Goal: Task Accomplishment & Management: Manage account settings

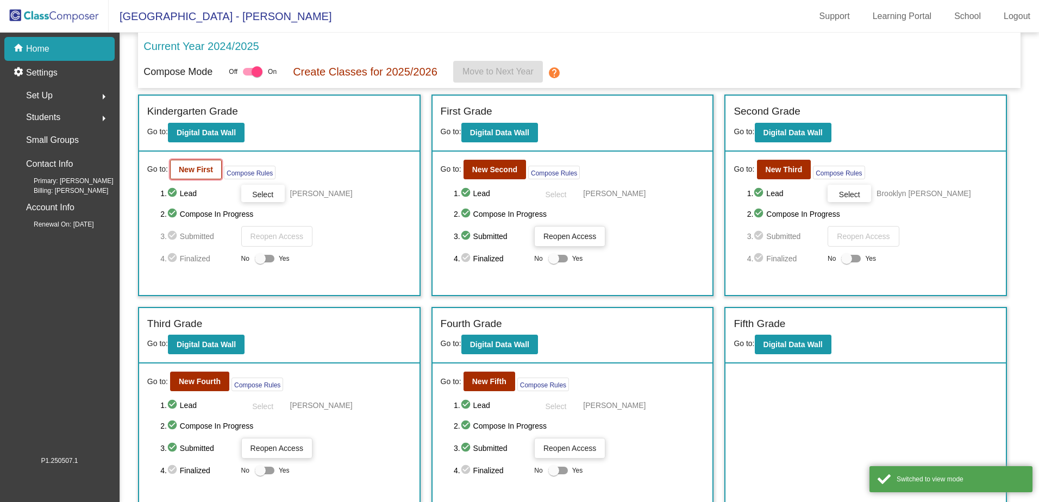
click at [173, 168] on button "New First" at bounding box center [196, 170] width 52 height 20
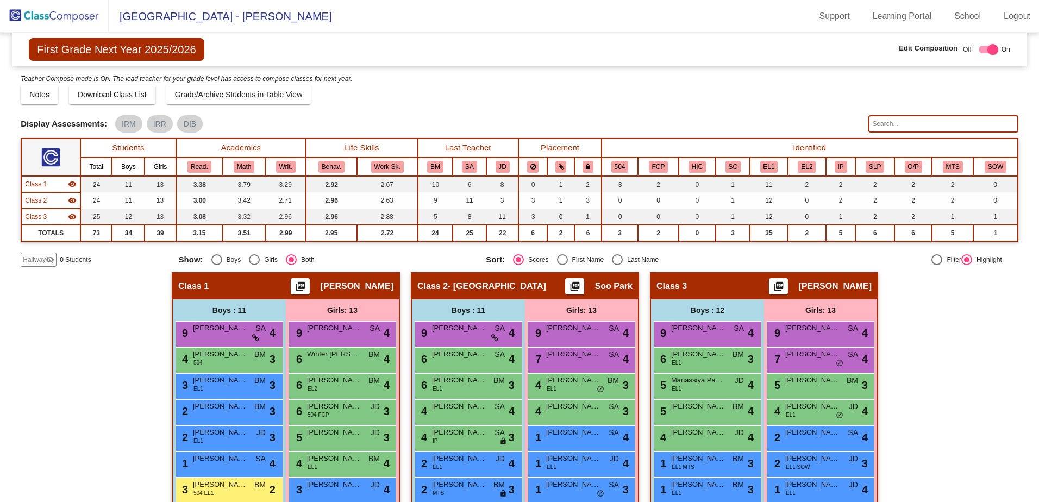
click at [919, 122] on input "text" at bounding box center [942, 123] width 149 height 17
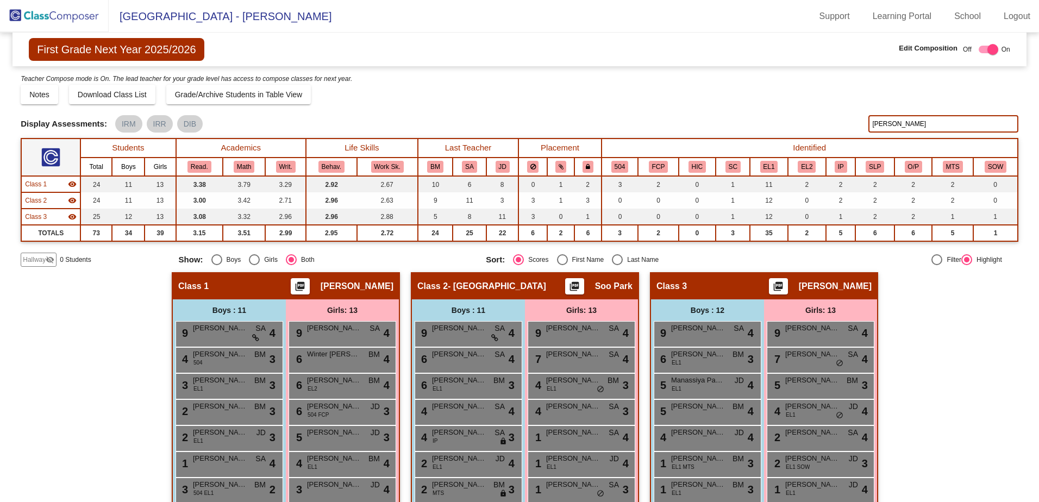
drag, startPoint x: 891, startPoint y: 126, endPoint x: 815, endPoint y: 123, distance: 75.6
click at [817, 120] on div "Display Scores for Years: [DATE] - [DATE] [DATE] - [DATE] Display Assessments: …" at bounding box center [520, 123] width 998 height 17
type input "[PERSON_NAME]"
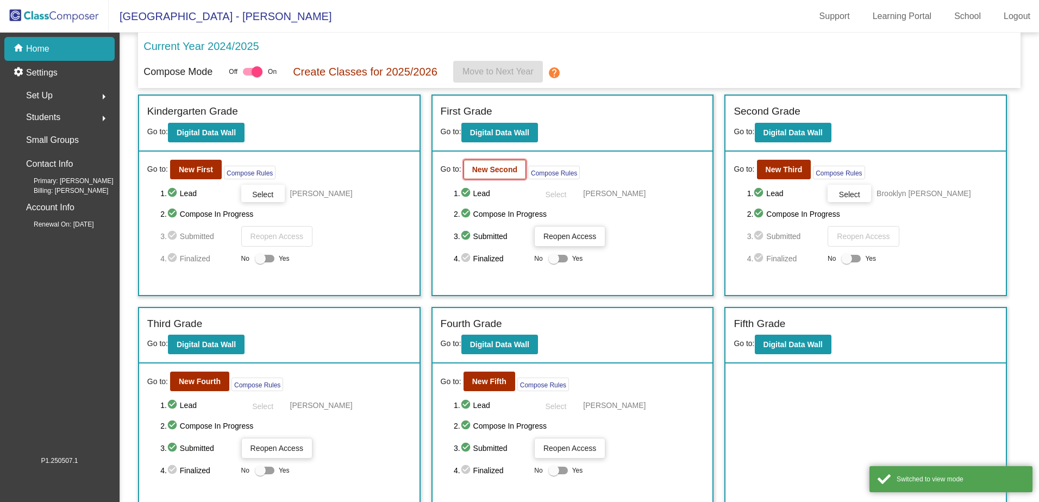
click at [499, 165] on b "New Second" at bounding box center [494, 169] width 45 height 9
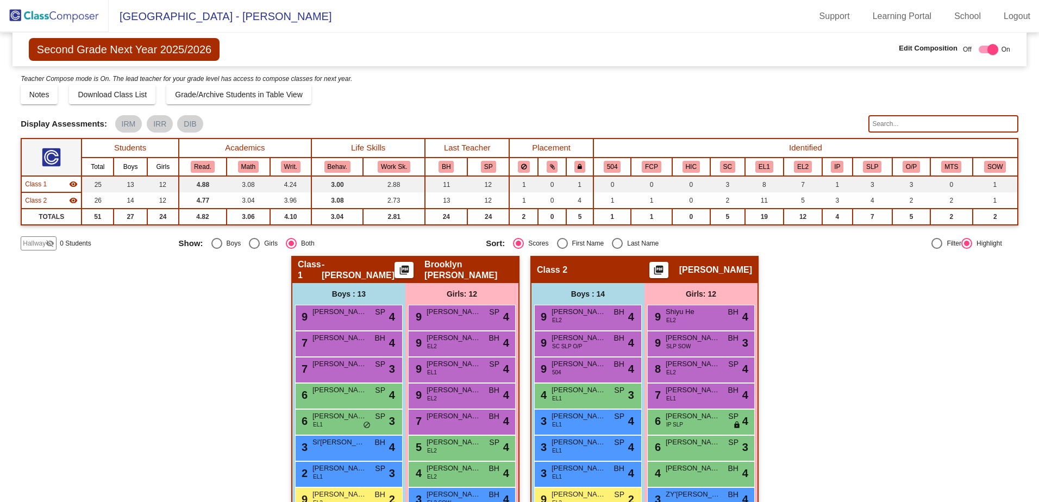
click at [900, 121] on input "text" at bounding box center [942, 123] width 149 height 17
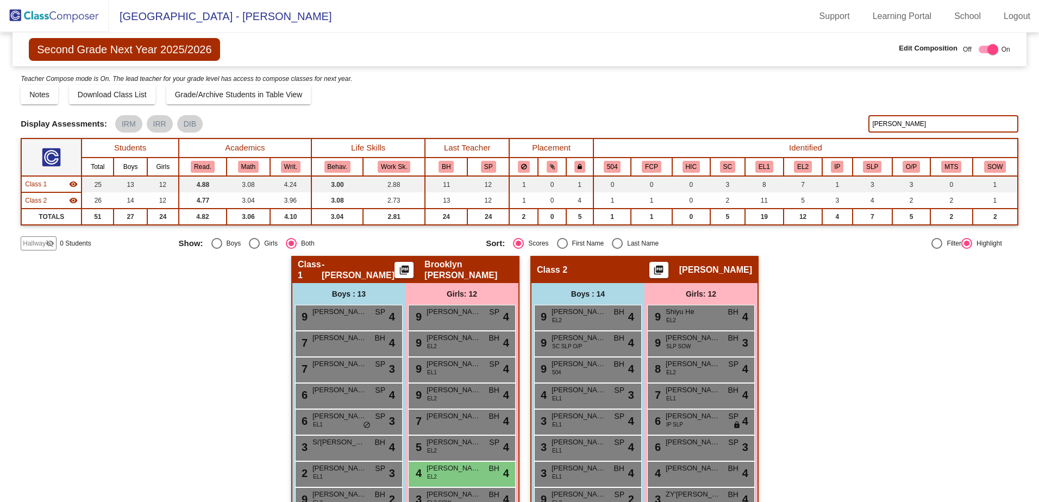
type input "[PERSON_NAME]"
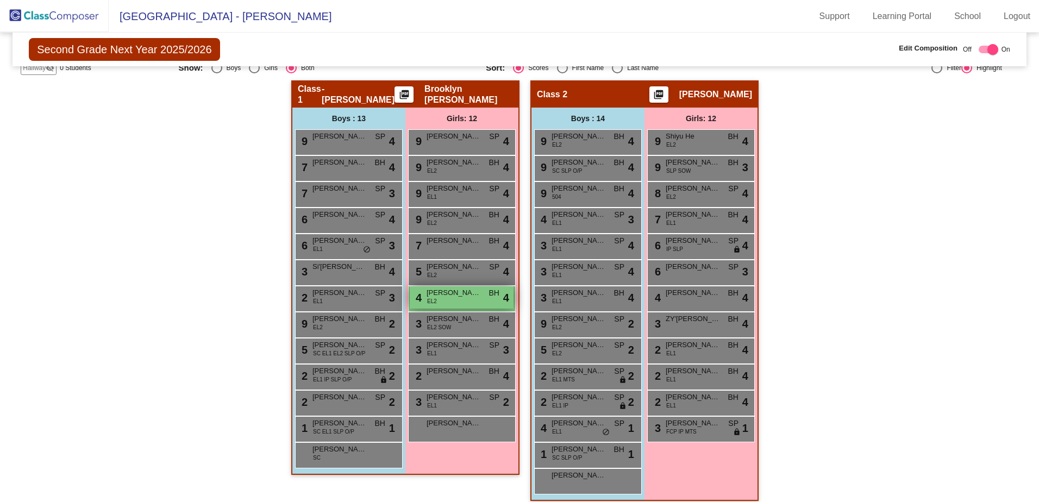
scroll to position [185, 0]
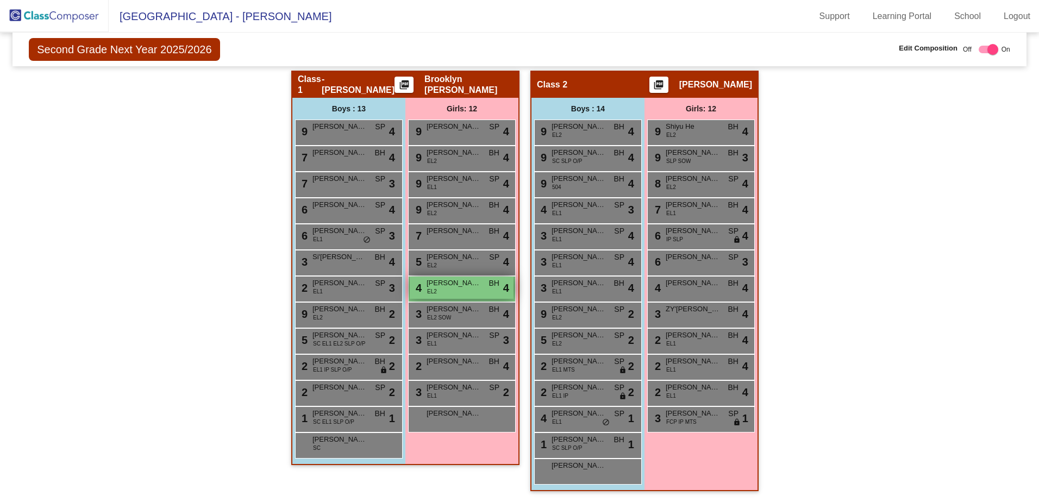
click at [452, 286] on span "[PERSON_NAME]" at bounding box center [454, 283] width 54 height 11
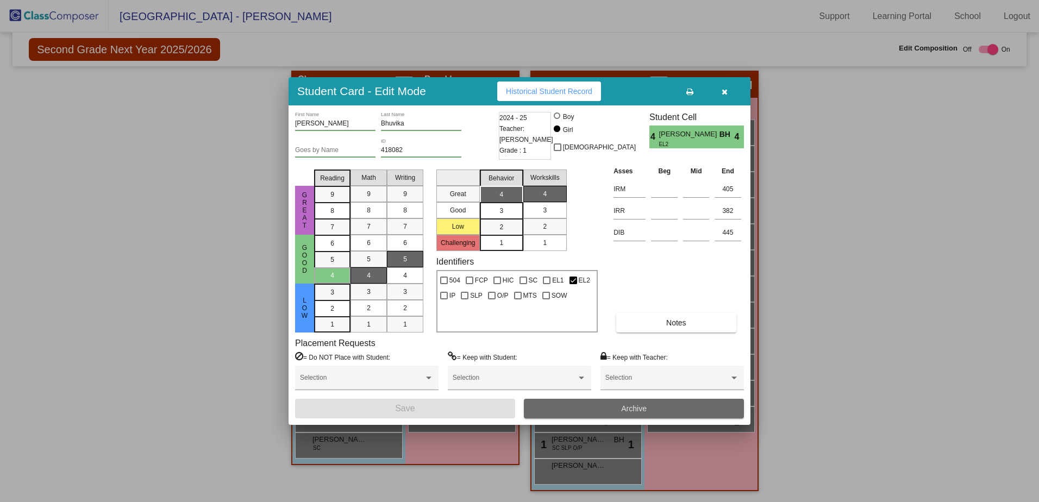
click at [610, 411] on button "Archive" at bounding box center [634, 409] width 220 height 20
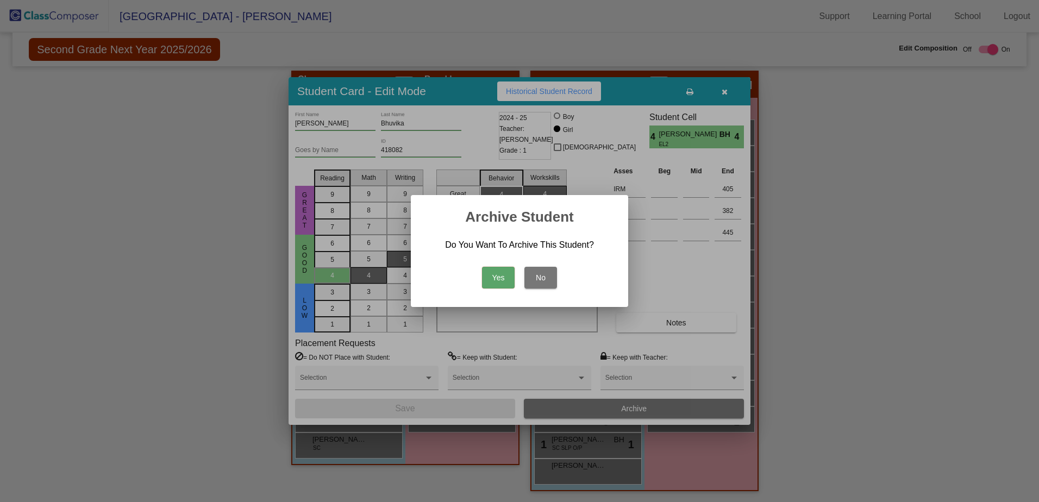
click at [493, 275] on button "Yes" at bounding box center [498, 278] width 33 height 22
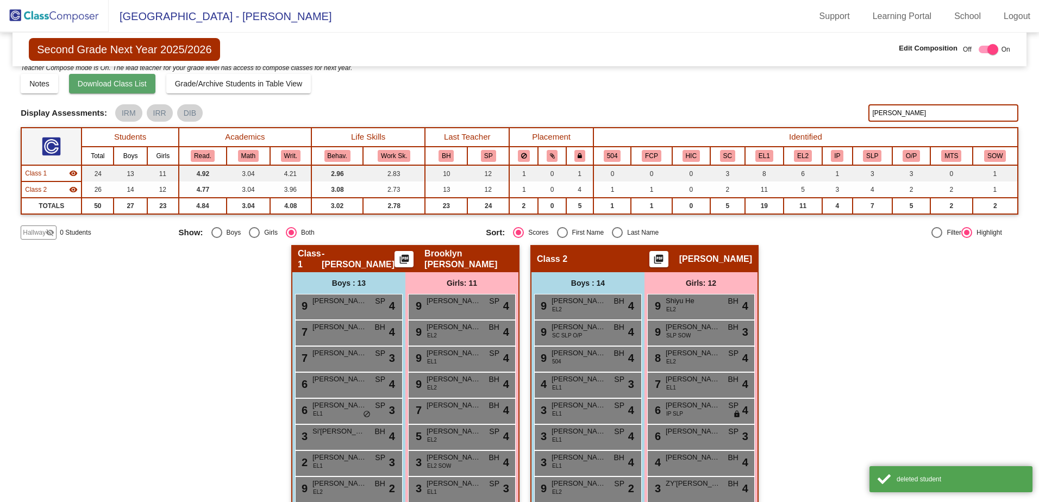
scroll to position [0, 0]
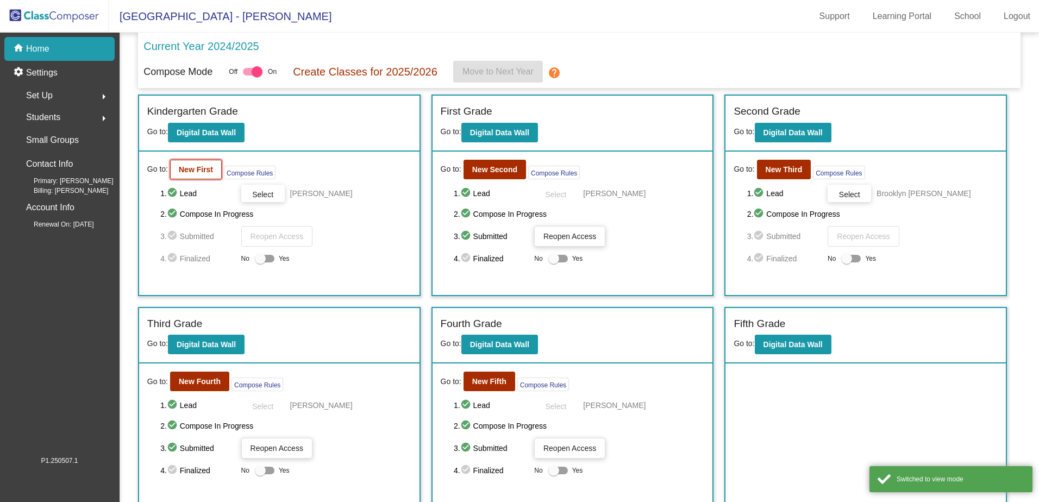
click at [204, 169] on b "New First" at bounding box center [196, 169] width 34 height 9
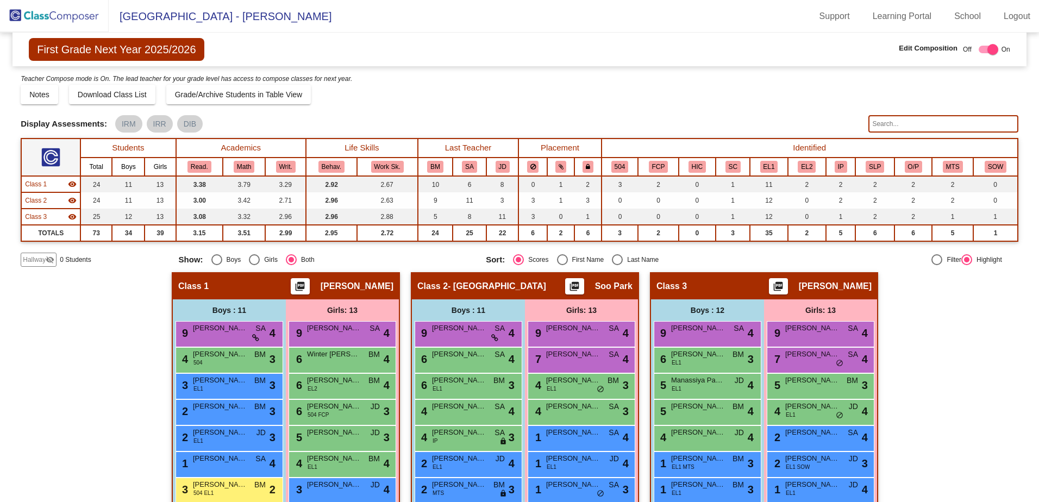
click at [889, 121] on input "text" at bounding box center [942, 123] width 149 height 17
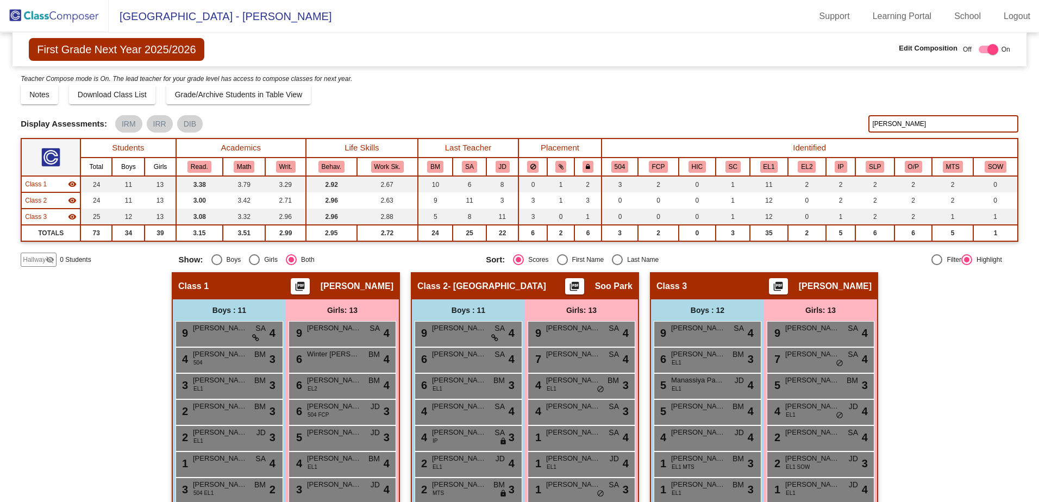
drag, startPoint x: 891, startPoint y: 126, endPoint x: 830, endPoint y: 116, distance: 61.6
click at [830, 116] on div "Display Scores for Years: [DATE] - [DATE] [DATE] - [DATE] Display Assessments: …" at bounding box center [520, 123] width 998 height 17
click at [713, 363] on div "6 [PERSON_NAME] EL1 BM lock do_not_disturb_alt 3" at bounding box center [706, 359] width 104 height 22
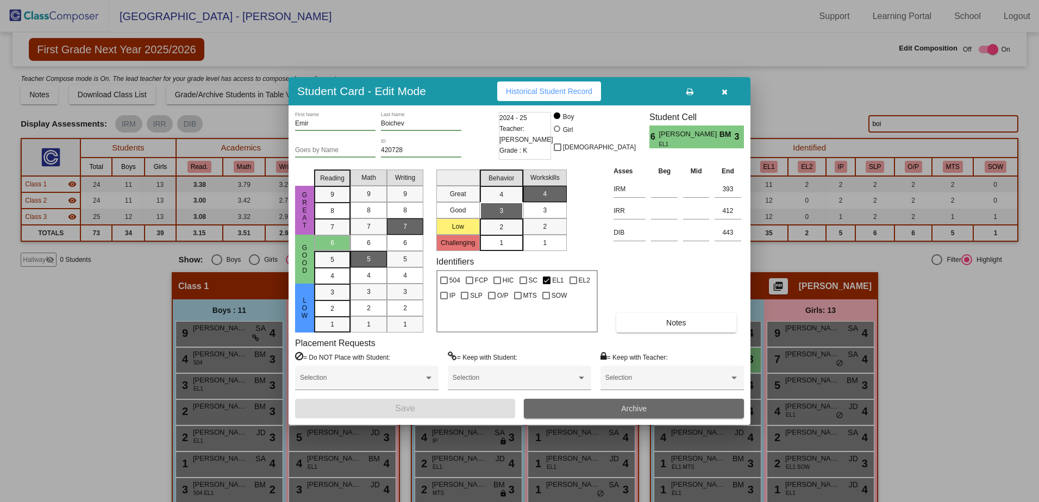
click at [647, 408] on button "Archive" at bounding box center [634, 409] width 220 height 20
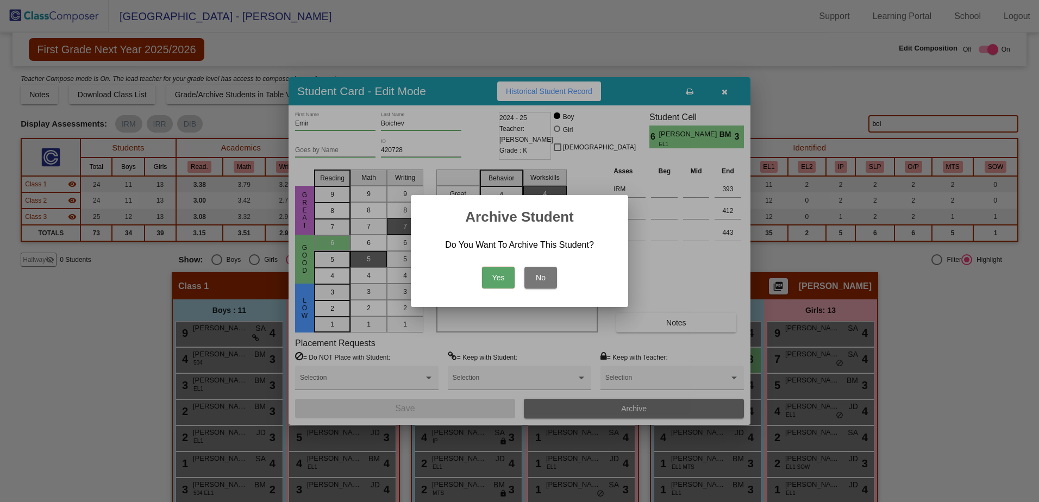
click at [491, 286] on button "Yes" at bounding box center [498, 278] width 33 height 22
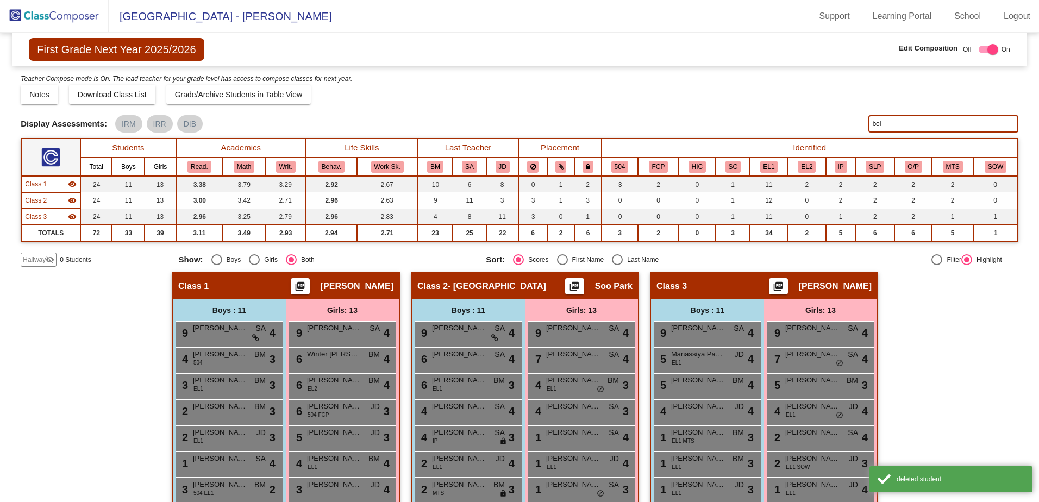
drag, startPoint x: 905, startPoint y: 123, endPoint x: 850, endPoint y: 119, distance: 55.1
click at [850, 119] on div "Display Scores for Years: [DATE] - [DATE] [DATE] - [DATE] Display Assessments: …" at bounding box center [520, 123] width 998 height 17
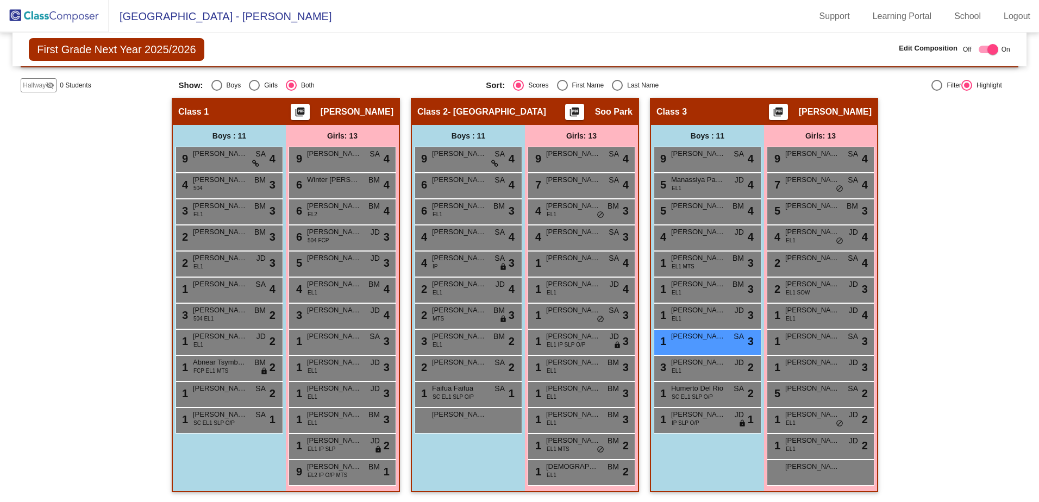
scroll to position [176, 0]
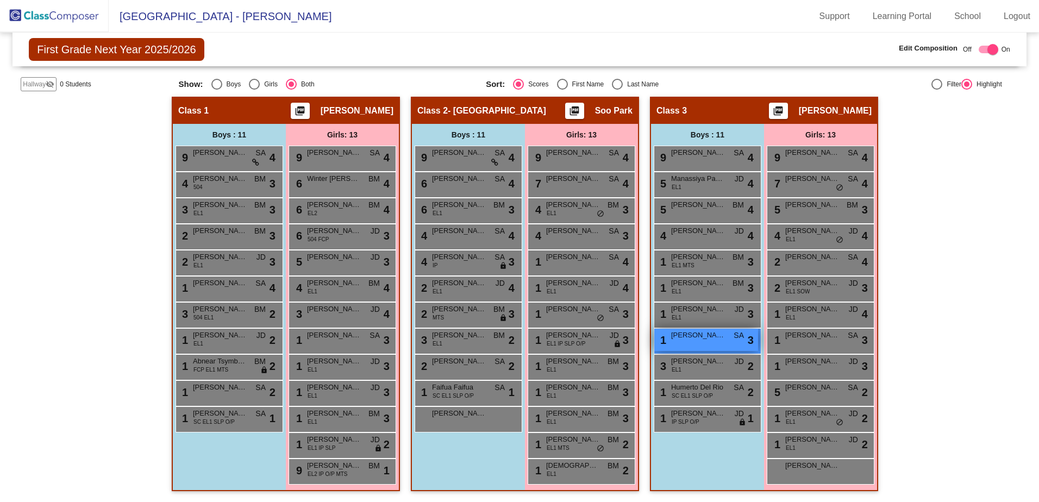
click at [704, 342] on div "1 [PERSON_NAME] [PERSON_NAME] lock do_not_disturb_alt 3" at bounding box center [706, 340] width 104 height 22
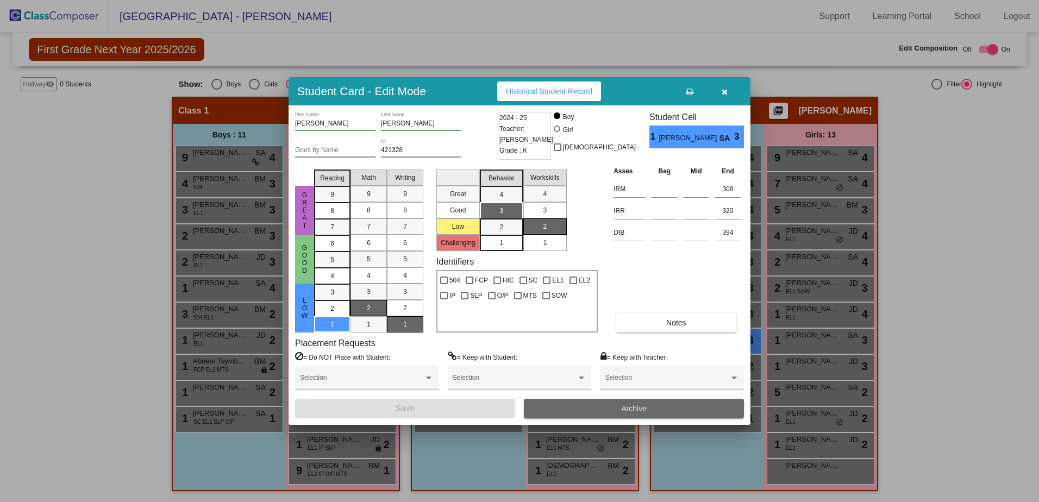
click at [599, 409] on button "Archive" at bounding box center [634, 409] width 220 height 20
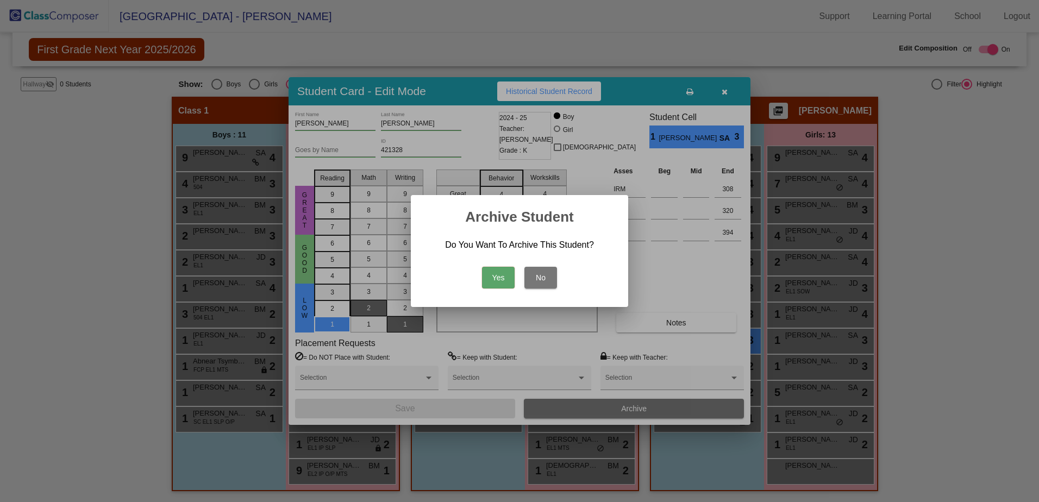
click at [490, 275] on button "Yes" at bounding box center [498, 278] width 33 height 22
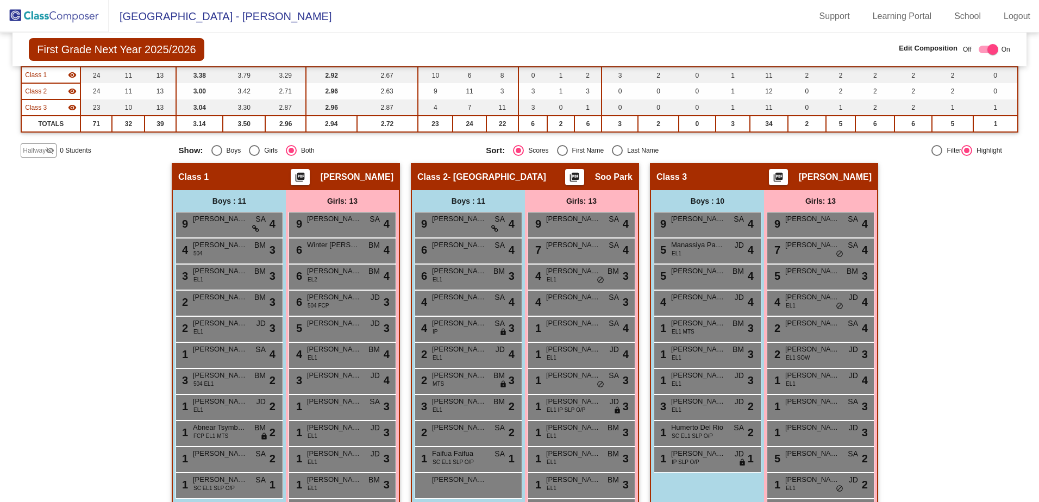
scroll to position [0, 0]
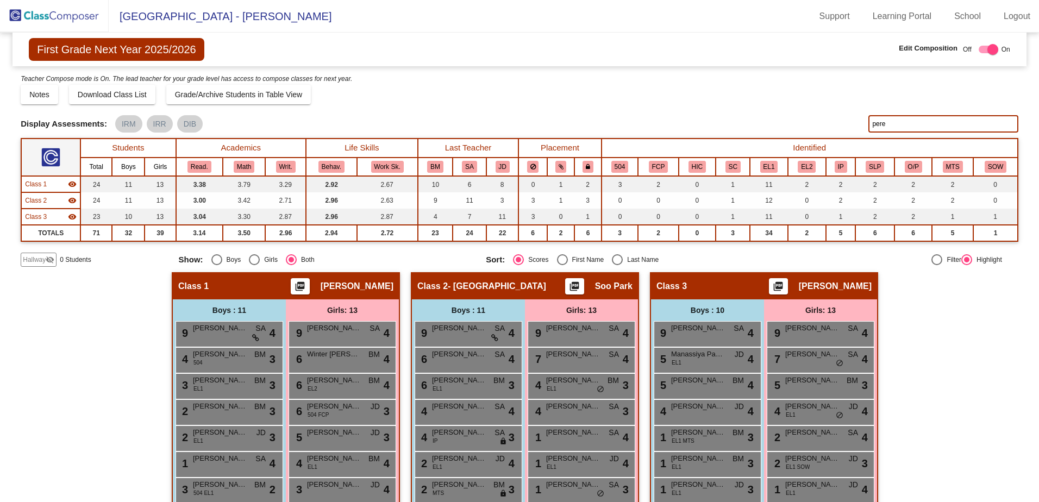
drag, startPoint x: 890, startPoint y: 123, endPoint x: 827, endPoint y: 117, distance: 63.4
click at [827, 117] on div "Display Scores for Years: [DATE] - [DATE] [DATE] - [DATE] Display Assessments: …" at bounding box center [520, 123] width 998 height 17
click at [824, 462] on span "[PERSON_NAME]" at bounding box center [812, 458] width 54 height 11
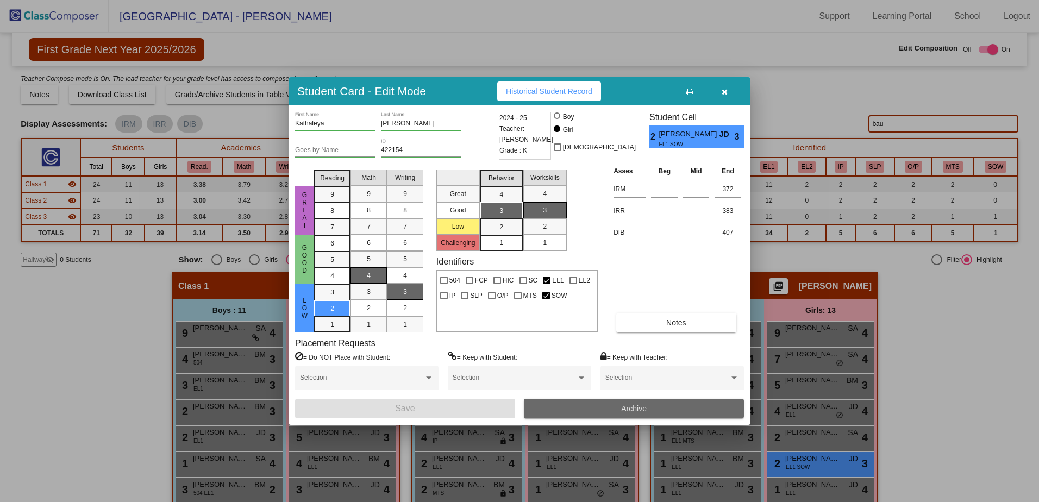
click at [654, 413] on button "Archive" at bounding box center [634, 409] width 220 height 20
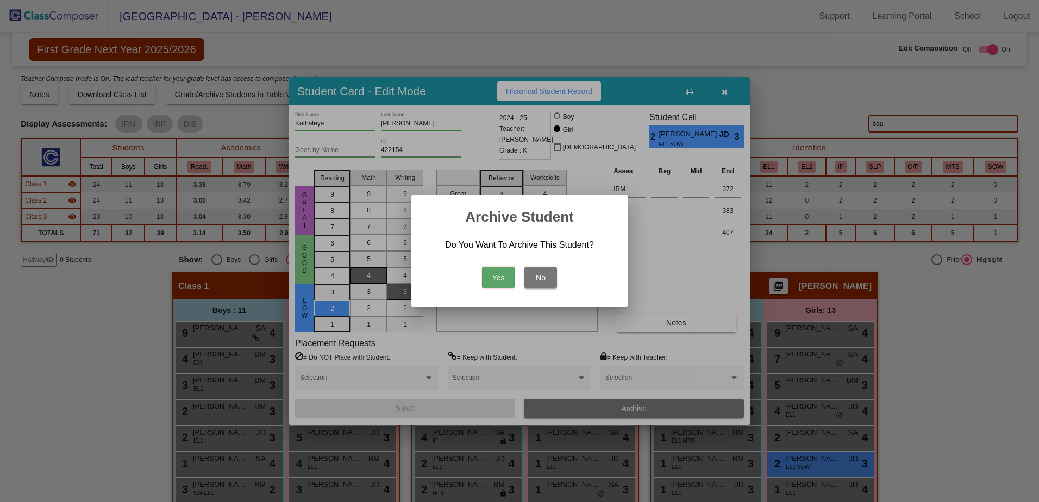
click at [499, 279] on button "Yes" at bounding box center [498, 278] width 33 height 22
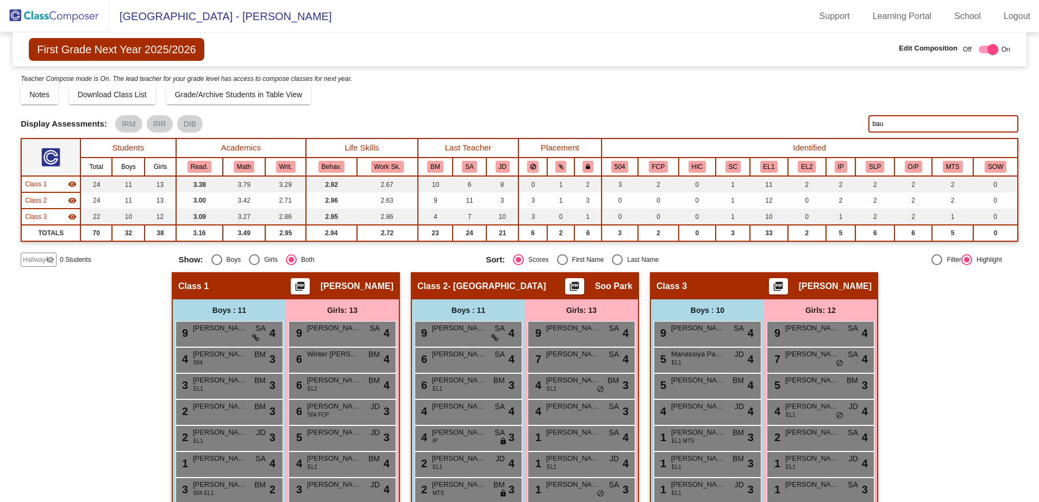
drag, startPoint x: 925, startPoint y: 128, endPoint x: 618, endPoint y: 115, distance: 307.8
click at [619, 113] on div "Display Scores for Years: [DATE] - [DATE] [DATE] - [DATE] Grade/Archive Student…" at bounding box center [520, 170] width 998 height 194
type input "shin"
click at [813, 468] on div "1 [PERSON_NAME] EL1 JD lock do_not_disturb_alt 4" at bounding box center [820, 463] width 104 height 22
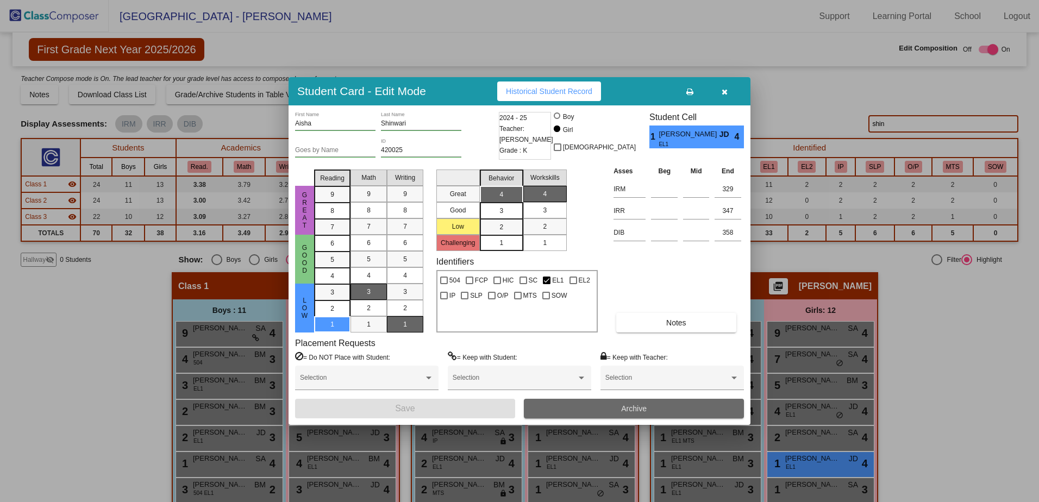
click at [598, 406] on button "Archive" at bounding box center [634, 409] width 220 height 20
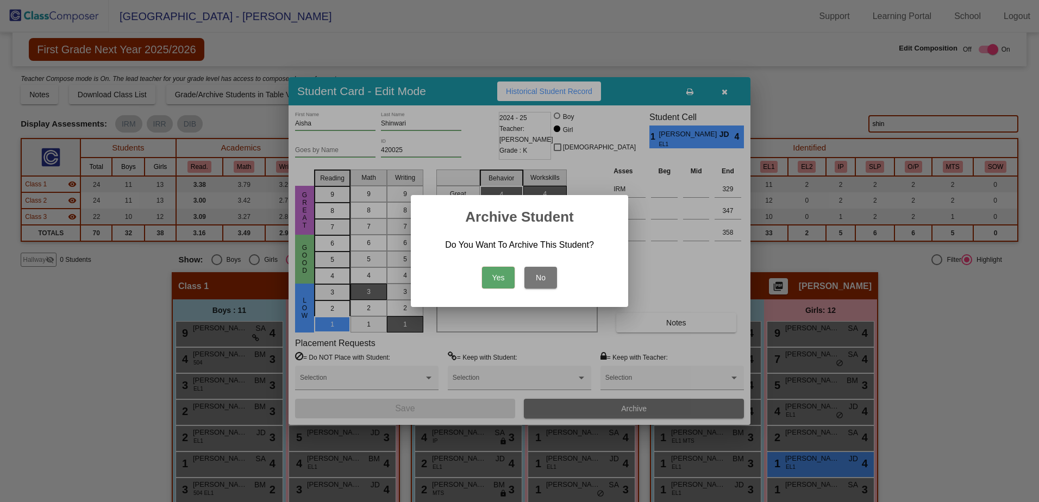
drag, startPoint x: 497, startPoint y: 272, endPoint x: 507, endPoint y: 274, distance: 10.6
click at [497, 273] on button "Yes" at bounding box center [498, 278] width 33 height 22
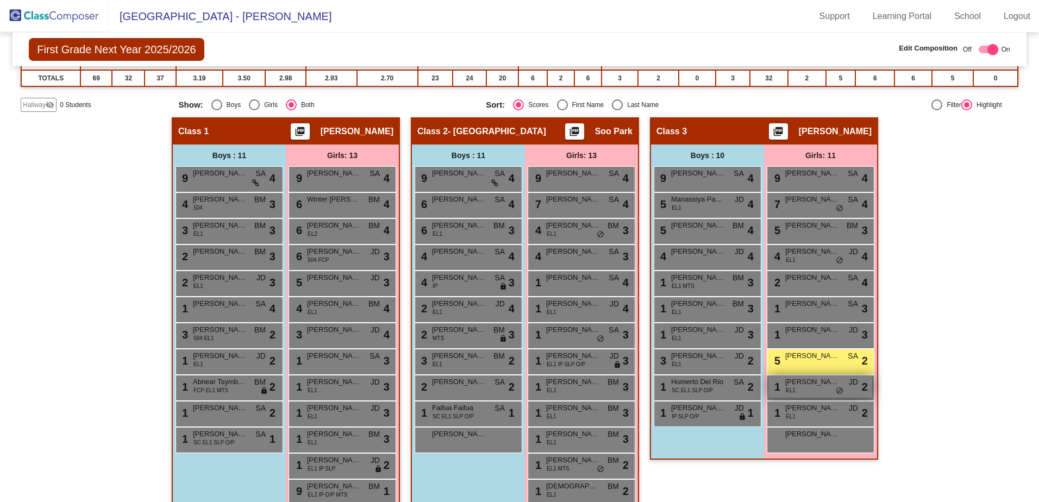
scroll to position [176, 0]
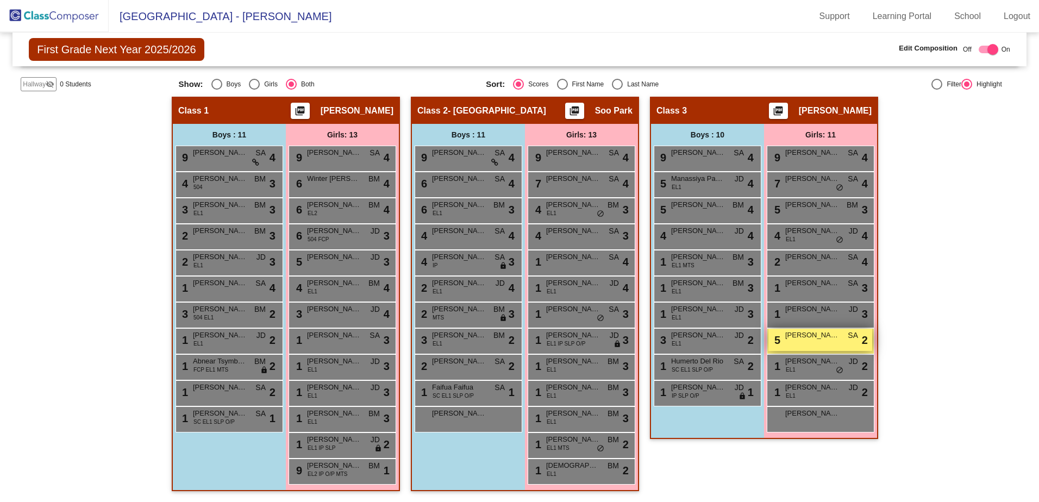
click at [825, 341] on div "5 [PERSON_NAME] SA lock do_not_disturb_alt 2" at bounding box center [820, 340] width 104 height 22
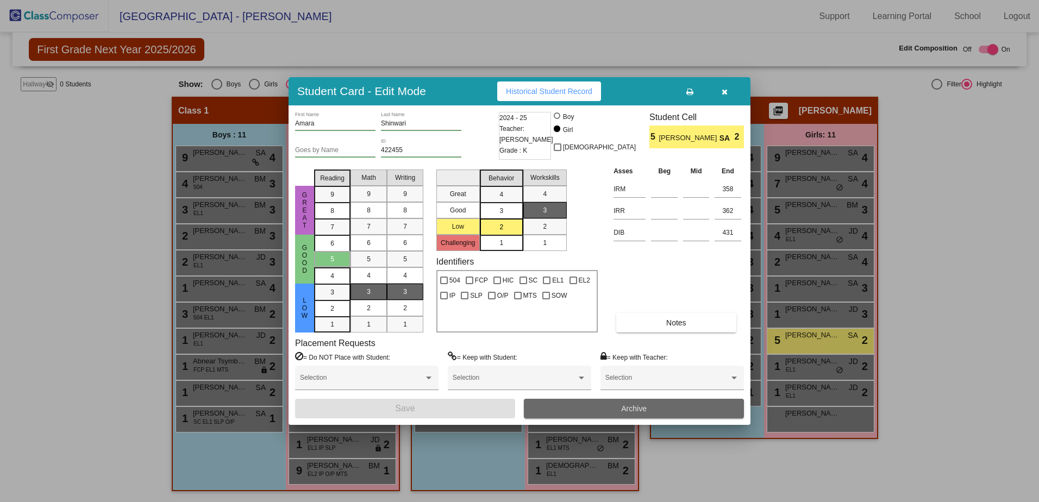
click at [654, 405] on button "Archive" at bounding box center [634, 409] width 220 height 20
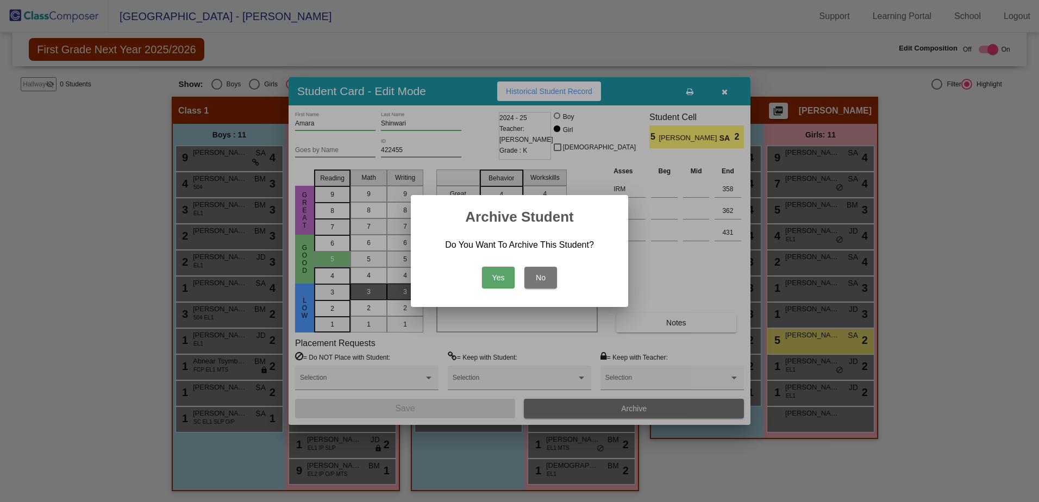
click at [487, 273] on button "Yes" at bounding box center [498, 278] width 33 height 22
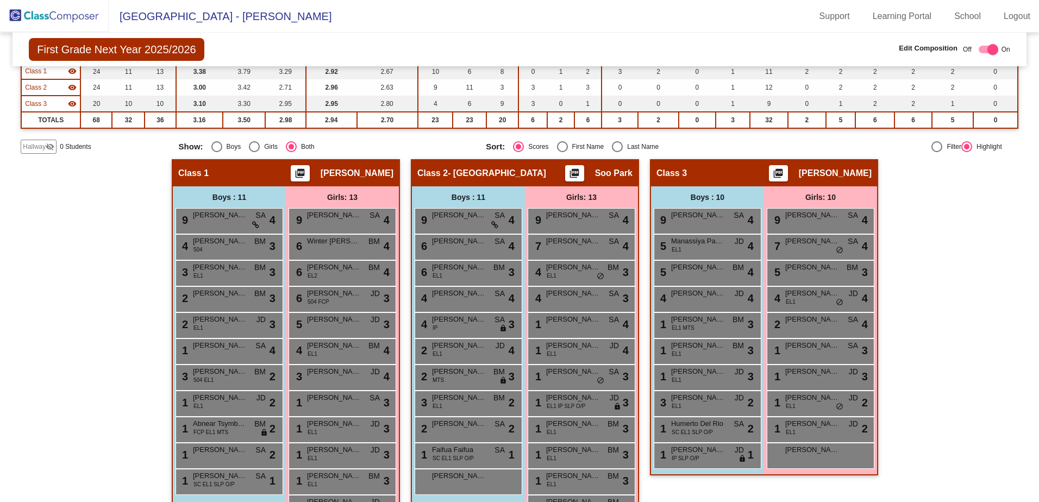
scroll to position [0, 0]
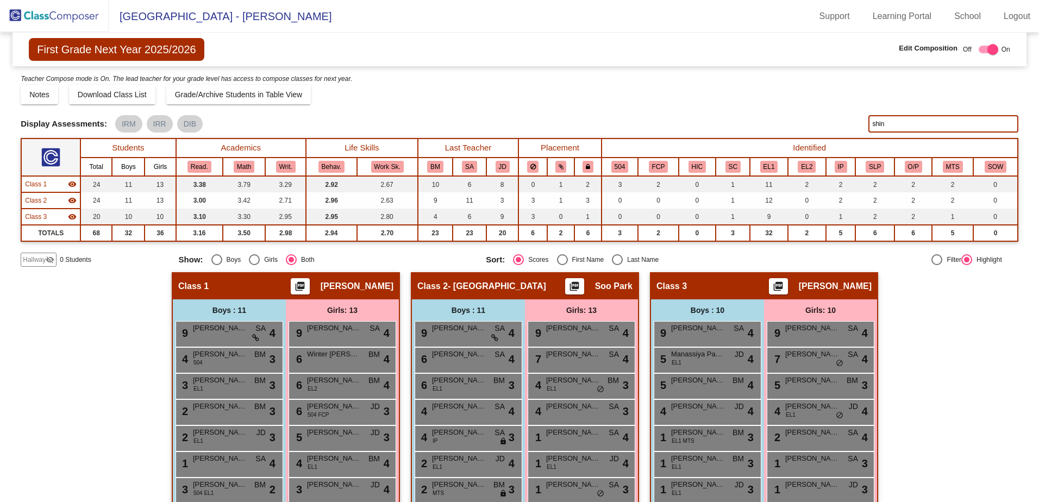
click at [41, 260] on span "Hallway" at bounding box center [34, 260] width 23 height 10
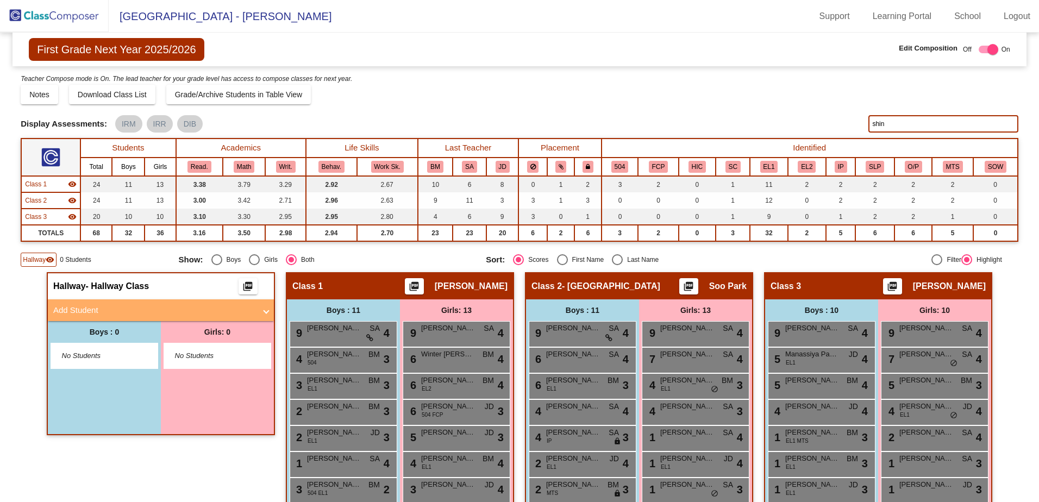
click at [187, 314] on mat-panel-title "Add Student" at bounding box center [154, 310] width 202 height 12
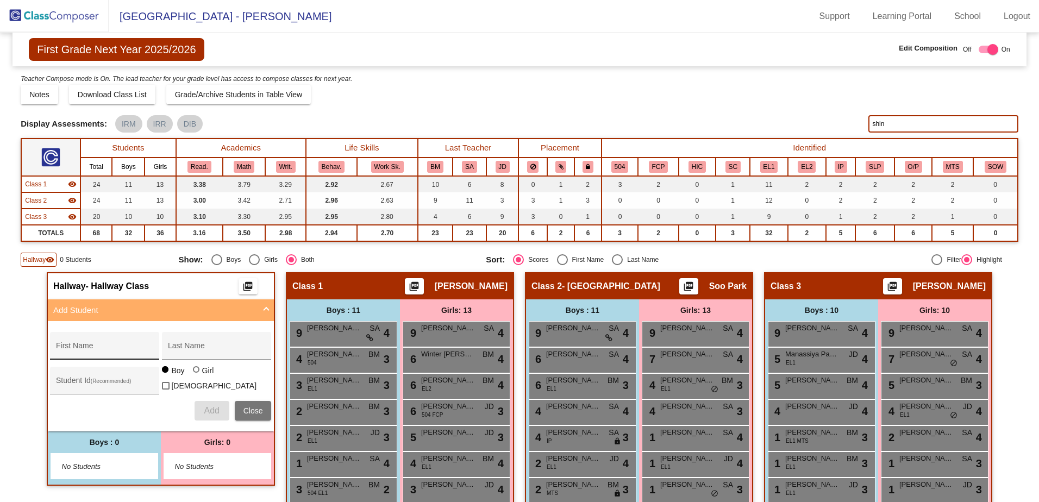
click at [118, 342] on div "First Name" at bounding box center [105, 349] width 98 height 22
type input "Amara"
type input "Shinwari"
click at [193, 373] on div at bounding box center [196, 369] width 7 height 7
click at [197, 375] on input "Girl" at bounding box center [197, 375] width 1 height 1
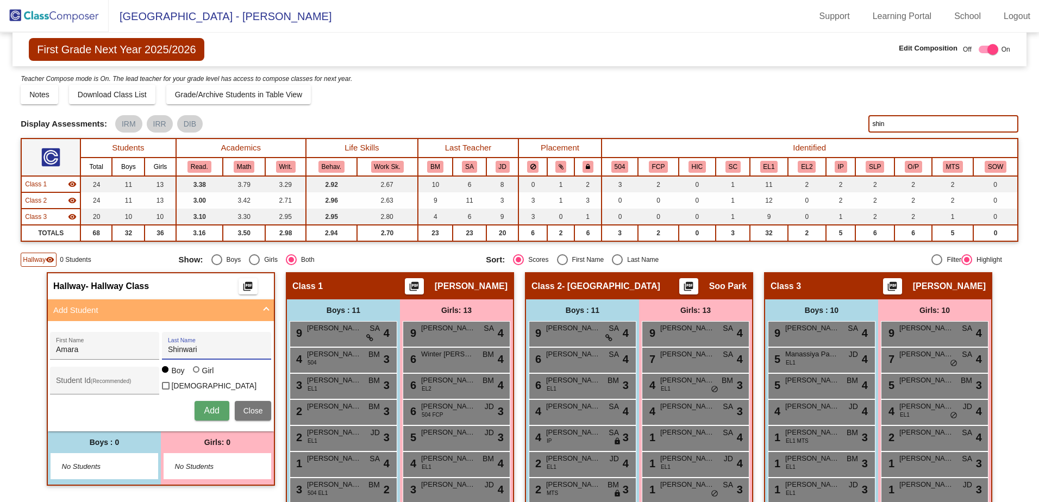
radio input "true"
click at [103, 376] on div "Student Id (Recommended)" at bounding box center [105, 383] width 98 height 22
click at [211, 410] on span "Add" at bounding box center [211, 410] width 15 height 9
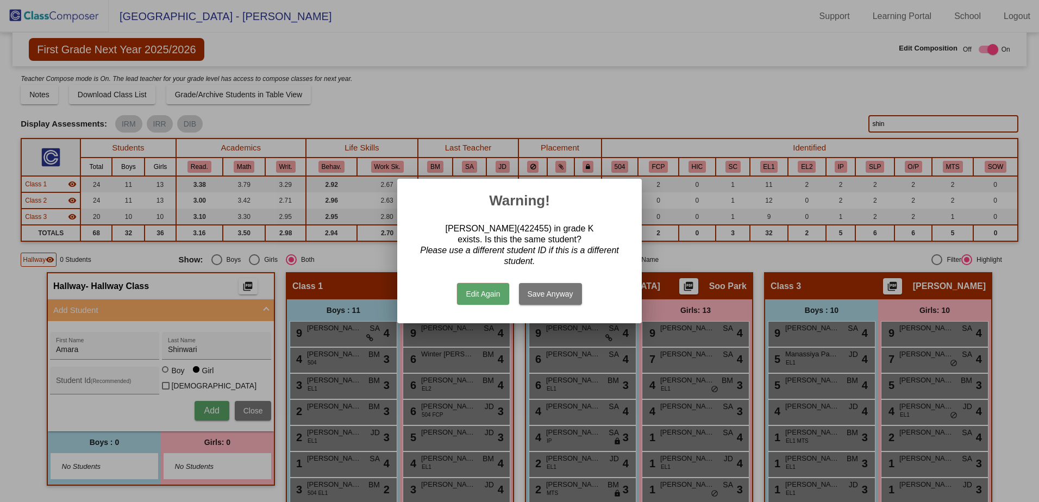
click at [492, 294] on button "Edit Again" at bounding box center [483, 294] width 52 height 22
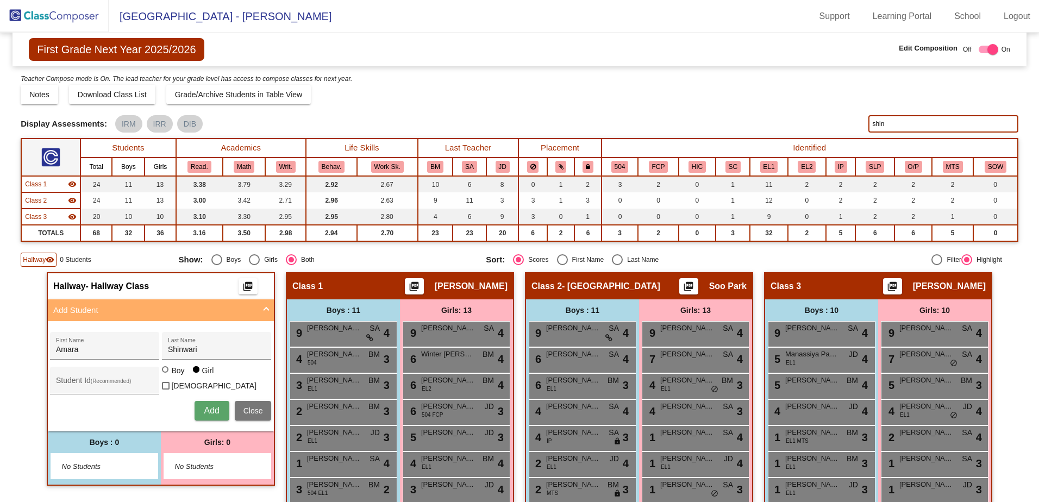
click at [12, 12] on img at bounding box center [54, 16] width 109 height 32
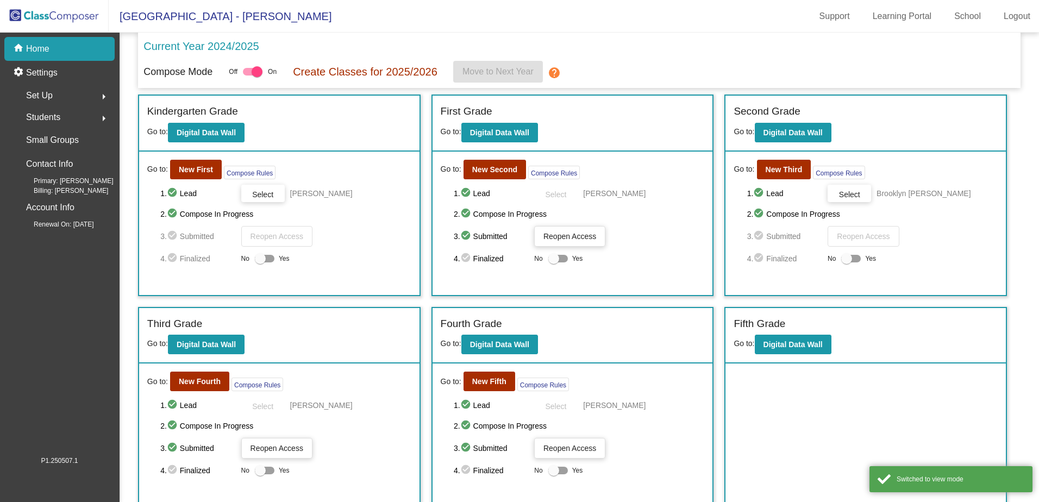
click at [103, 117] on mat-icon "arrow_right" at bounding box center [103, 118] width 13 height 13
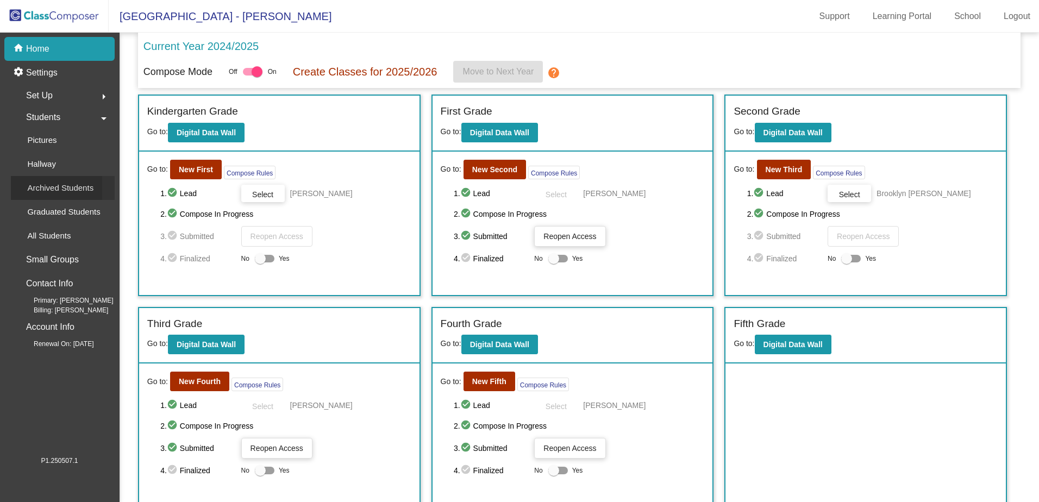
click at [87, 187] on p "Archived Students" at bounding box center [60, 187] width 66 height 13
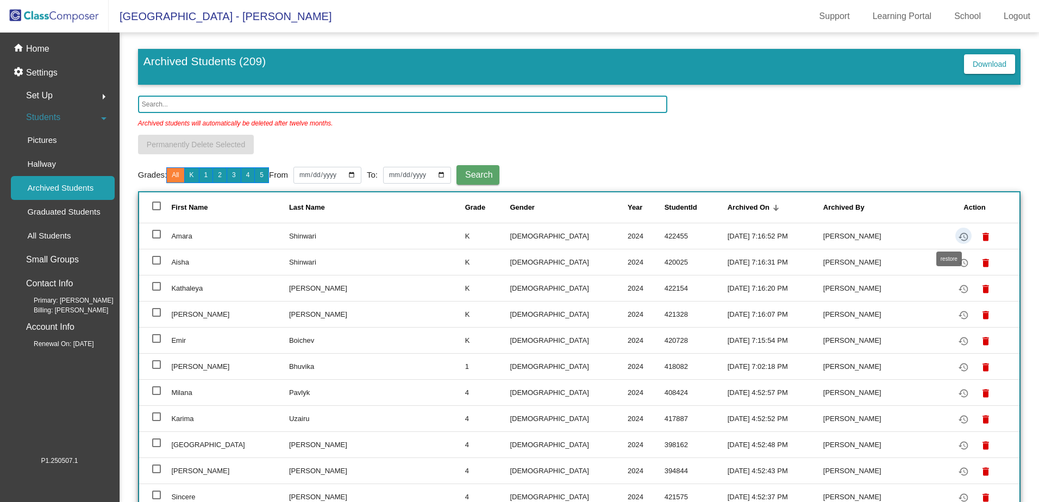
click at [957, 239] on mat-icon "restore" at bounding box center [963, 236] width 13 height 13
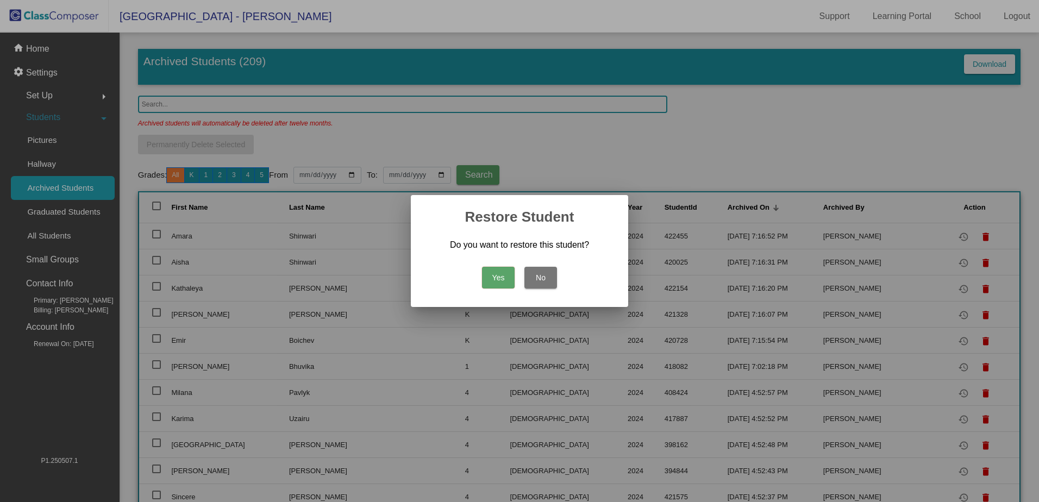
click at [494, 277] on button "Yes" at bounding box center [498, 278] width 33 height 22
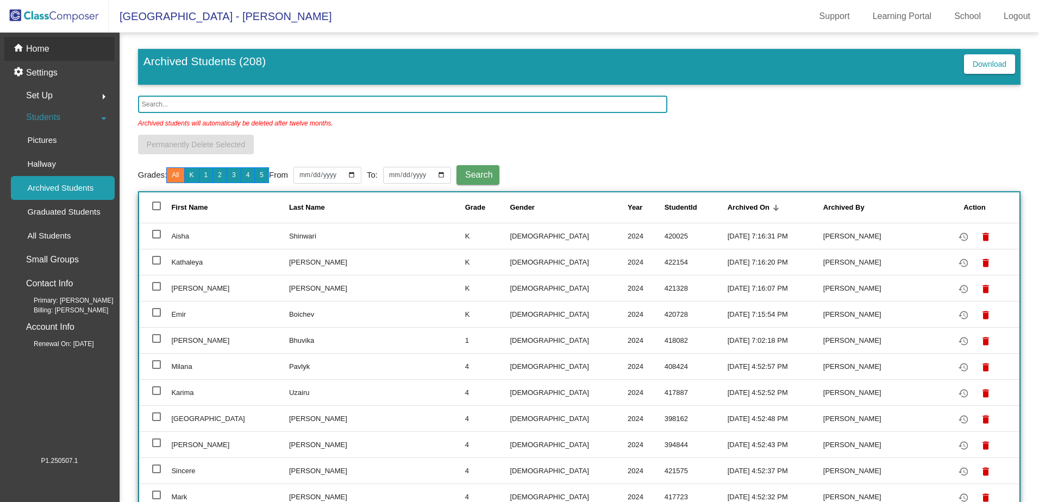
click at [37, 53] on p "Home" at bounding box center [37, 48] width 23 height 13
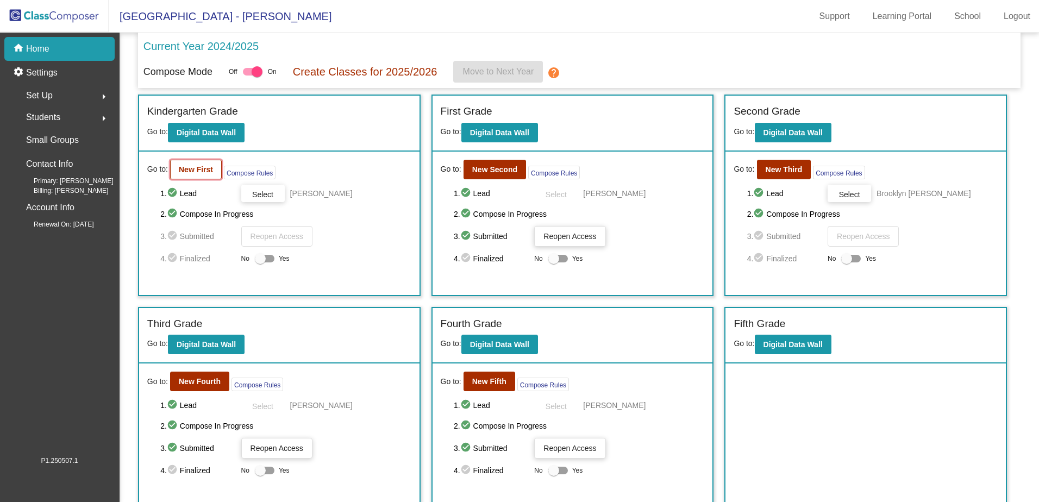
click at [184, 167] on b "New First" at bounding box center [196, 169] width 34 height 9
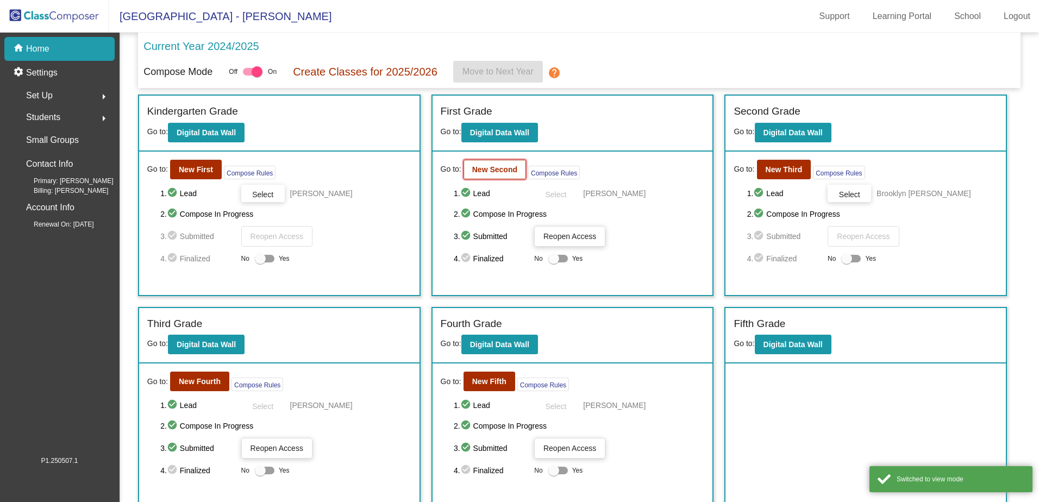
click at [484, 167] on b "New Second" at bounding box center [494, 169] width 45 height 9
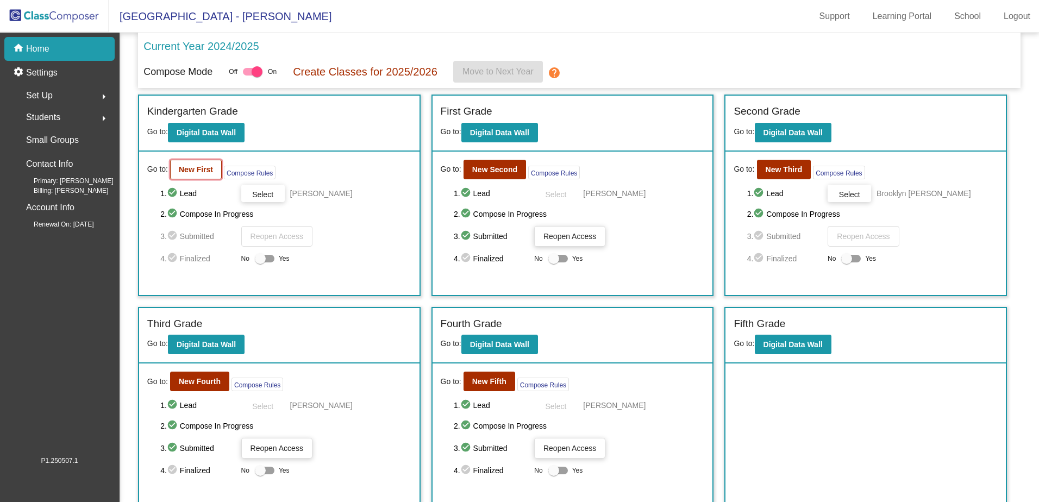
click at [195, 168] on b "New First" at bounding box center [196, 169] width 34 height 9
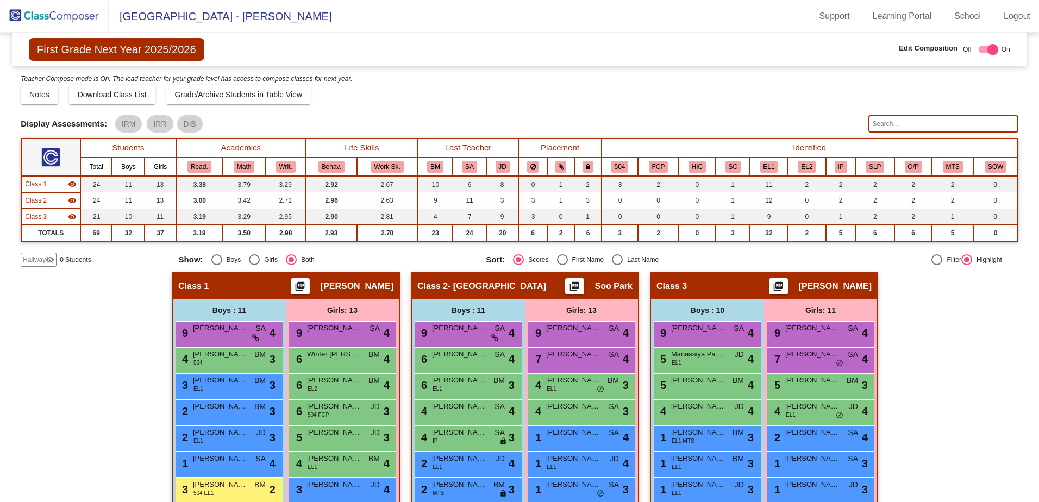
click at [903, 123] on input "text" at bounding box center [942, 123] width 149 height 17
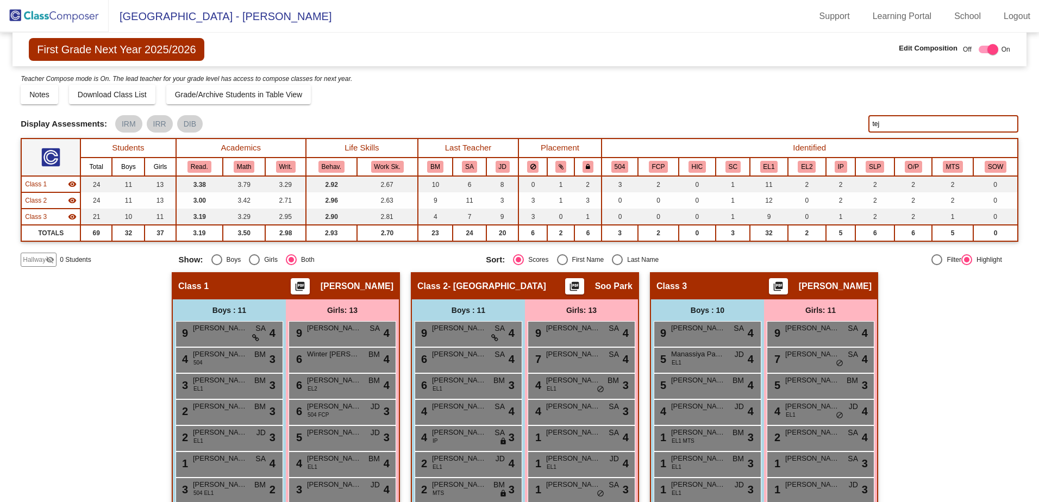
drag, startPoint x: 888, startPoint y: 125, endPoint x: 823, endPoint y: 143, distance: 67.6
click at [819, 120] on div "Display Scores for Years: [DATE] - [DATE] [DATE] - [DATE] Display Assessments: …" at bounding box center [520, 123] width 998 height 17
drag, startPoint x: 894, startPoint y: 150, endPoint x: 893, endPoint y: 118, distance: 32.1
click at [893, 118] on input "[PERSON_NAME]" at bounding box center [942, 123] width 149 height 17
drag, startPoint x: 896, startPoint y: 122, endPoint x: 811, endPoint y: 104, distance: 87.2
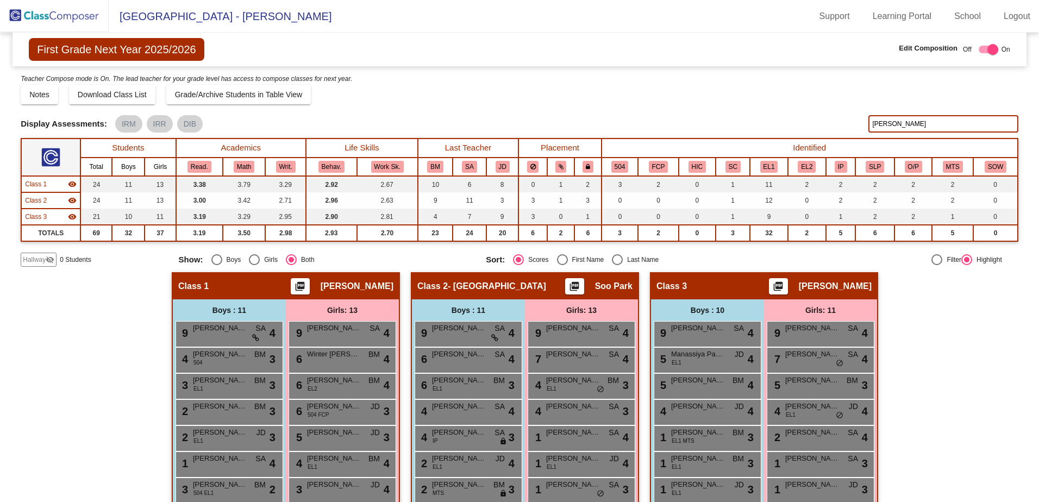
click at [811, 104] on div "Display Scores for Years: [DATE] - [DATE] [DATE] - [DATE] Grade/Archive Student…" at bounding box center [520, 170] width 998 height 194
type input "[PERSON_NAME]"
click at [131, 88] on button "Download Class List" at bounding box center [112, 95] width 86 height 20
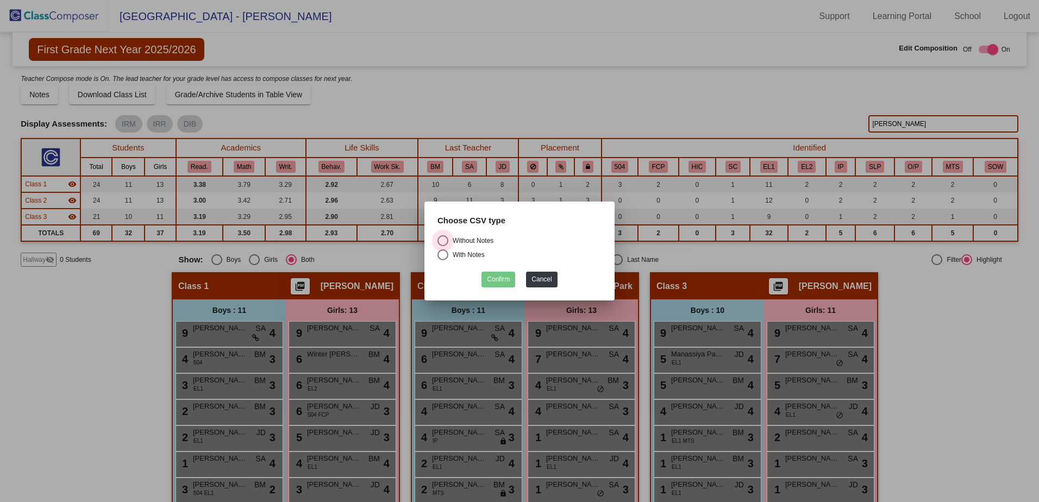
click at [441, 239] on div "Select an option" at bounding box center [442, 240] width 11 height 11
click at [442, 246] on input "Without Notes" at bounding box center [442, 246] width 1 height 1
radio input "true"
click at [494, 275] on button "Confirm" at bounding box center [498, 280] width 34 height 16
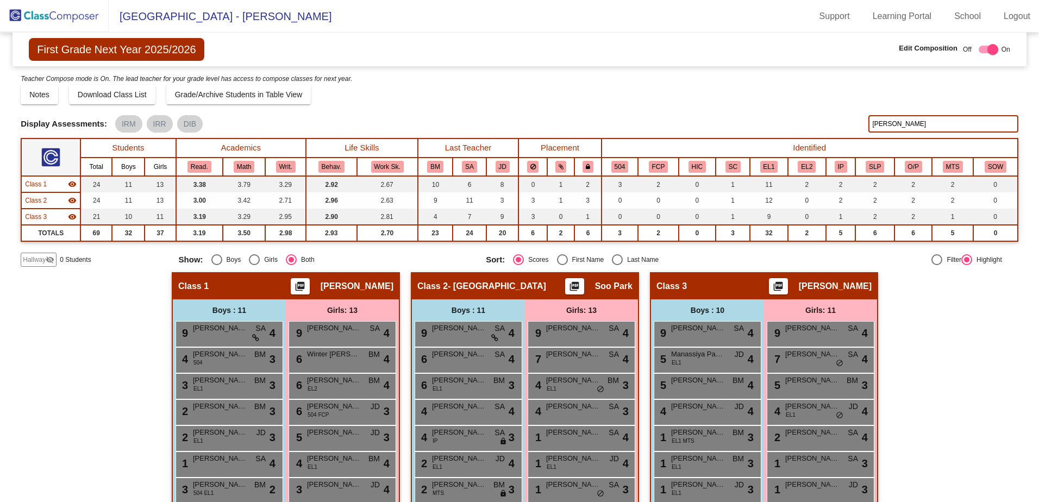
drag, startPoint x: 897, startPoint y: 124, endPoint x: 804, endPoint y: 139, distance: 94.2
click at [818, 120] on div "Display Scores for Years: [DATE] - [DATE] [DATE] - [DATE] Display Assessments: …" at bounding box center [520, 123] width 998 height 17
type input "del"
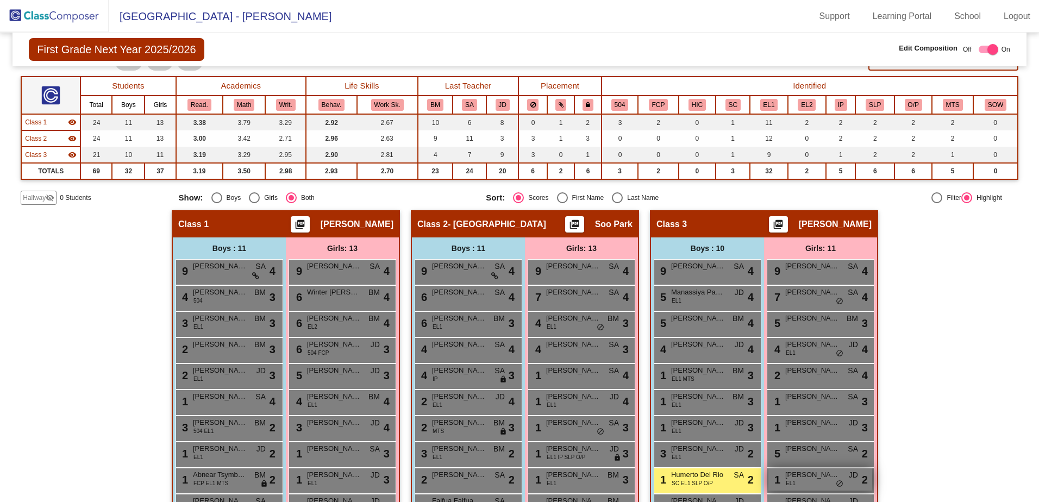
scroll to position [176, 0]
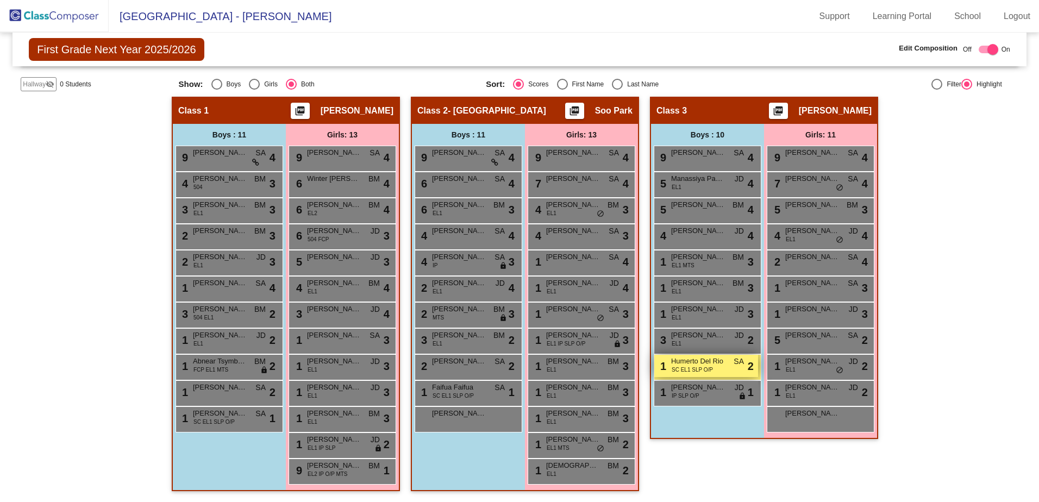
click at [711, 364] on span "Humerto Del Rio" at bounding box center [698, 361] width 54 height 11
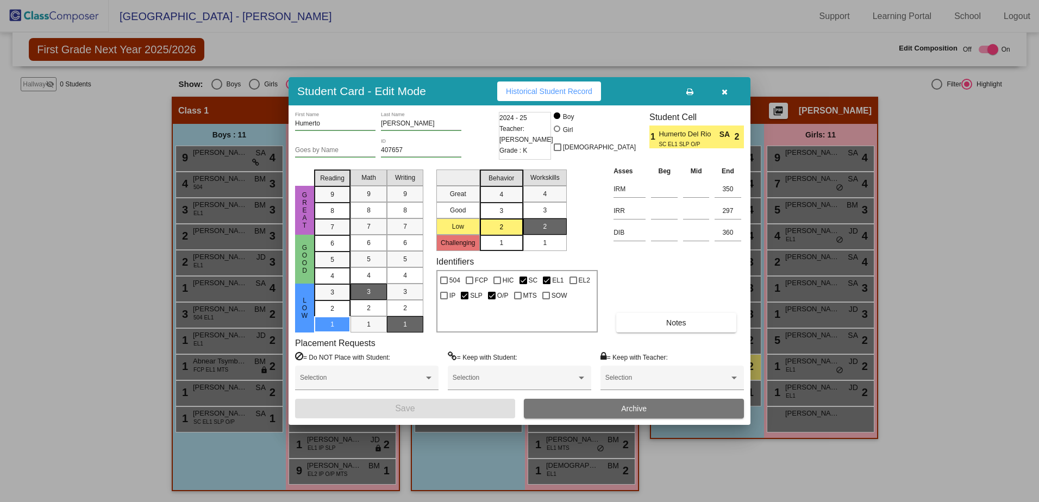
click at [628, 407] on span "Archive" at bounding box center [634, 408] width 26 height 9
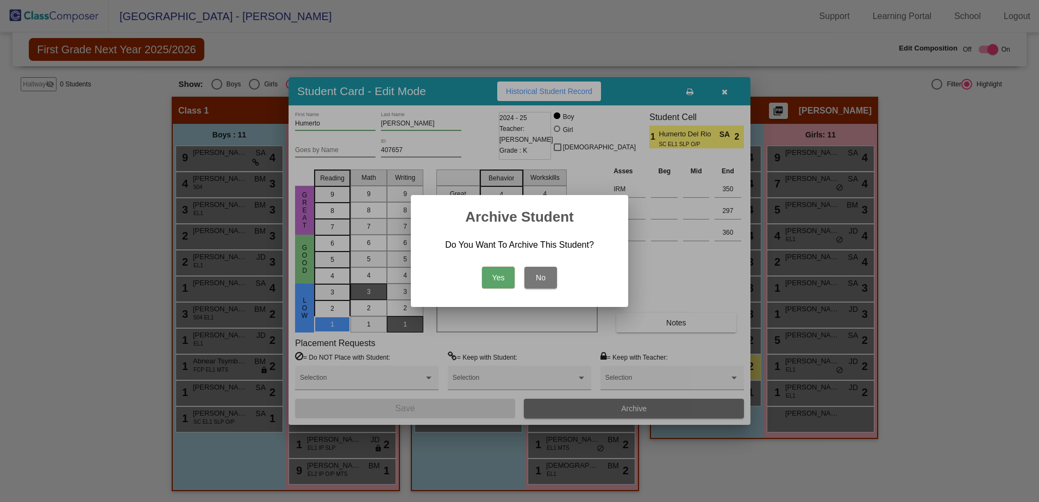
click at [489, 278] on button "Yes" at bounding box center [498, 278] width 33 height 22
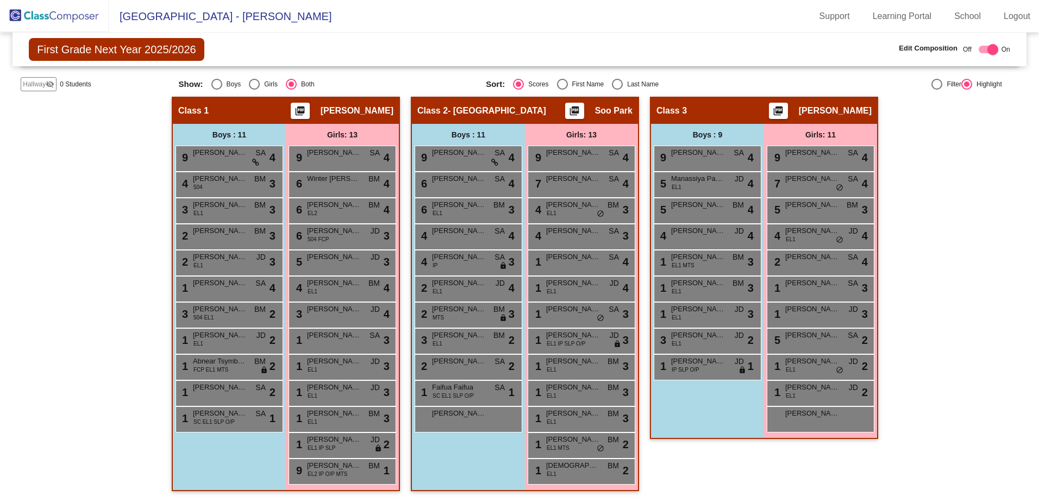
scroll to position [0, 0]
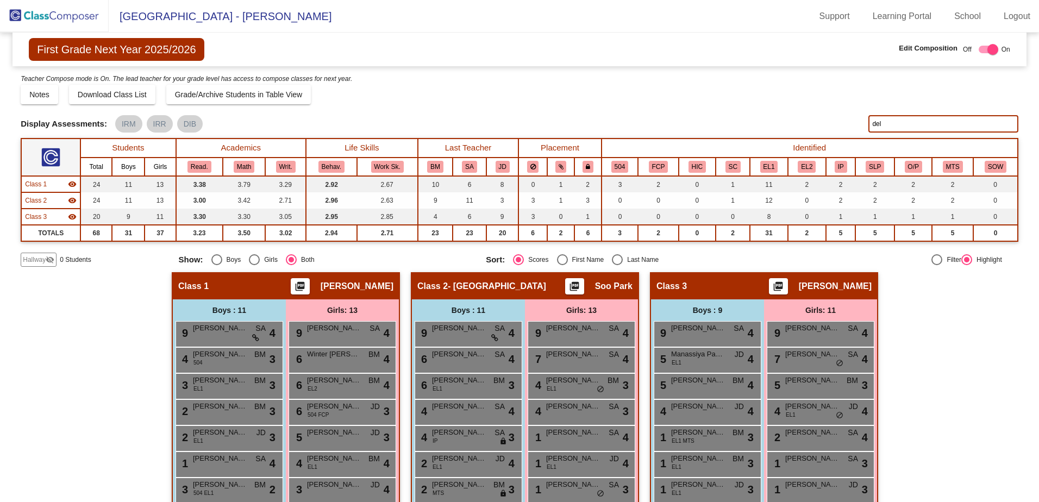
click at [587, 48] on div "First Grade Next Year 2025/2026 Edit Composition Off On Incoming Digital Data W…" at bounding box center [519, 50] width 1014 height 34
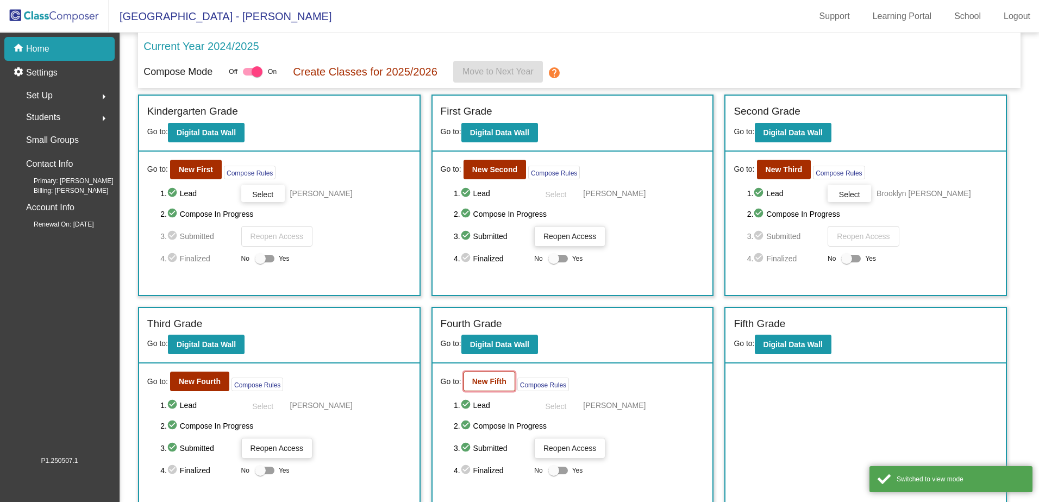
click at [480, 384] on b "New Fifth" at bounding box center [489, 381] width 34 height 9
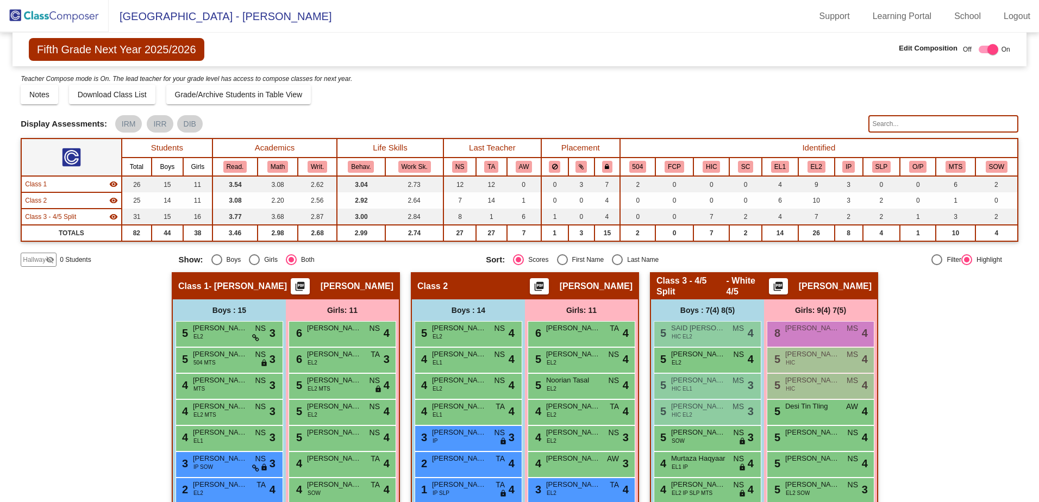
click at [881, 122] on input "text" at bounding box center [942, 123] width 149 height 17
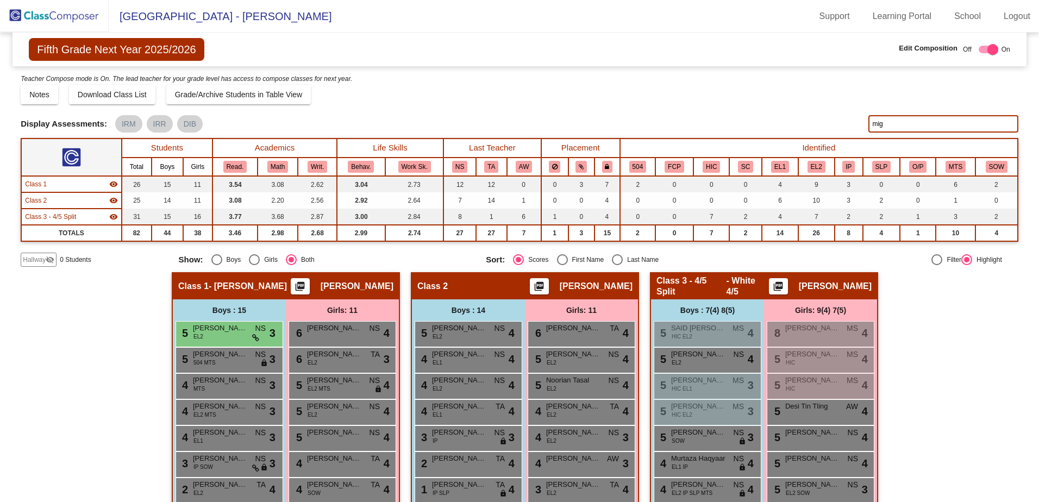
type input "mig"
